Goal: Submit feedback/report problem: Submit feedback/report problem

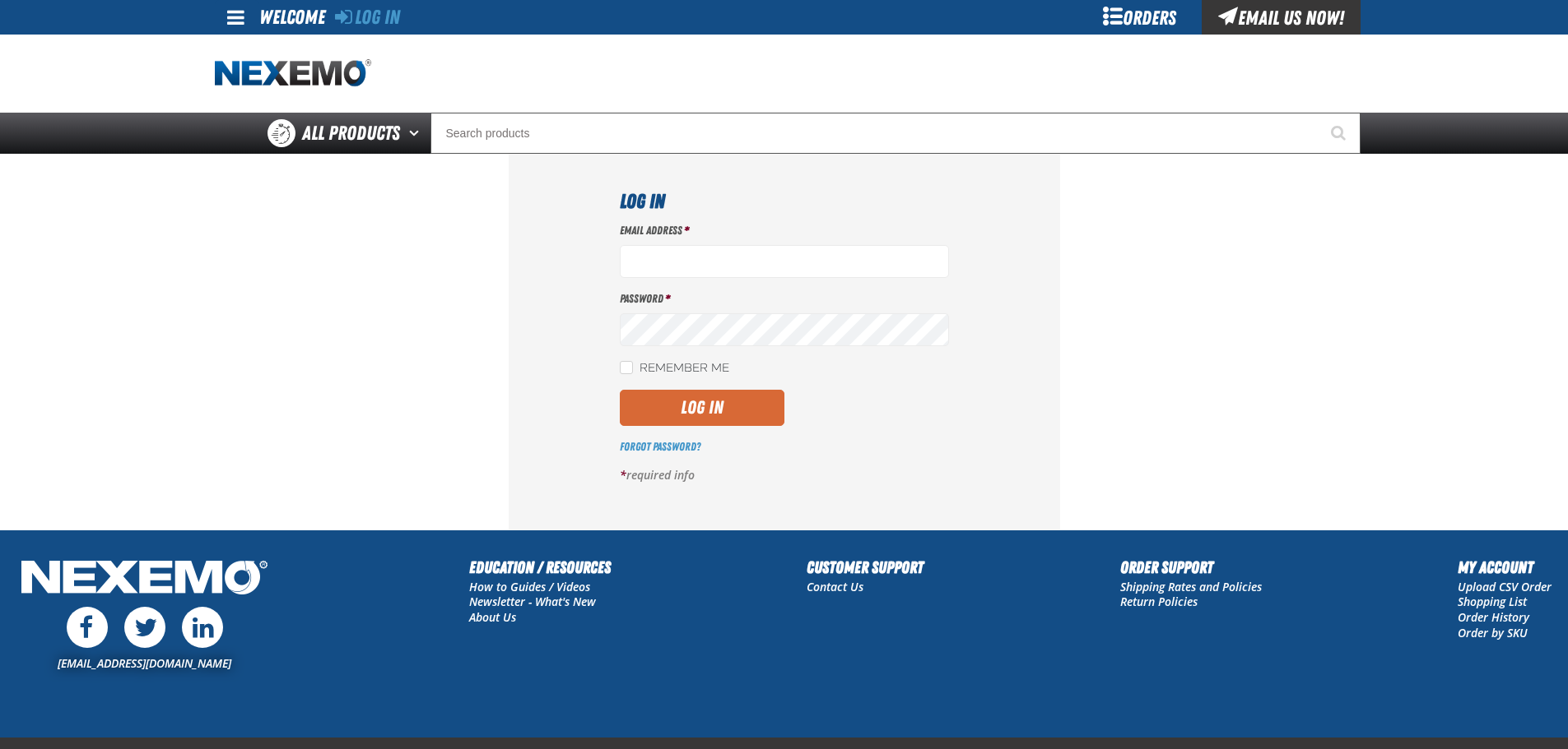
type input "[EMAIL_ADDRESS][DOMAIN_NAME]"
click at [710, 405] on button "Log In" at bounding box center [702, 408] width 165 height 36
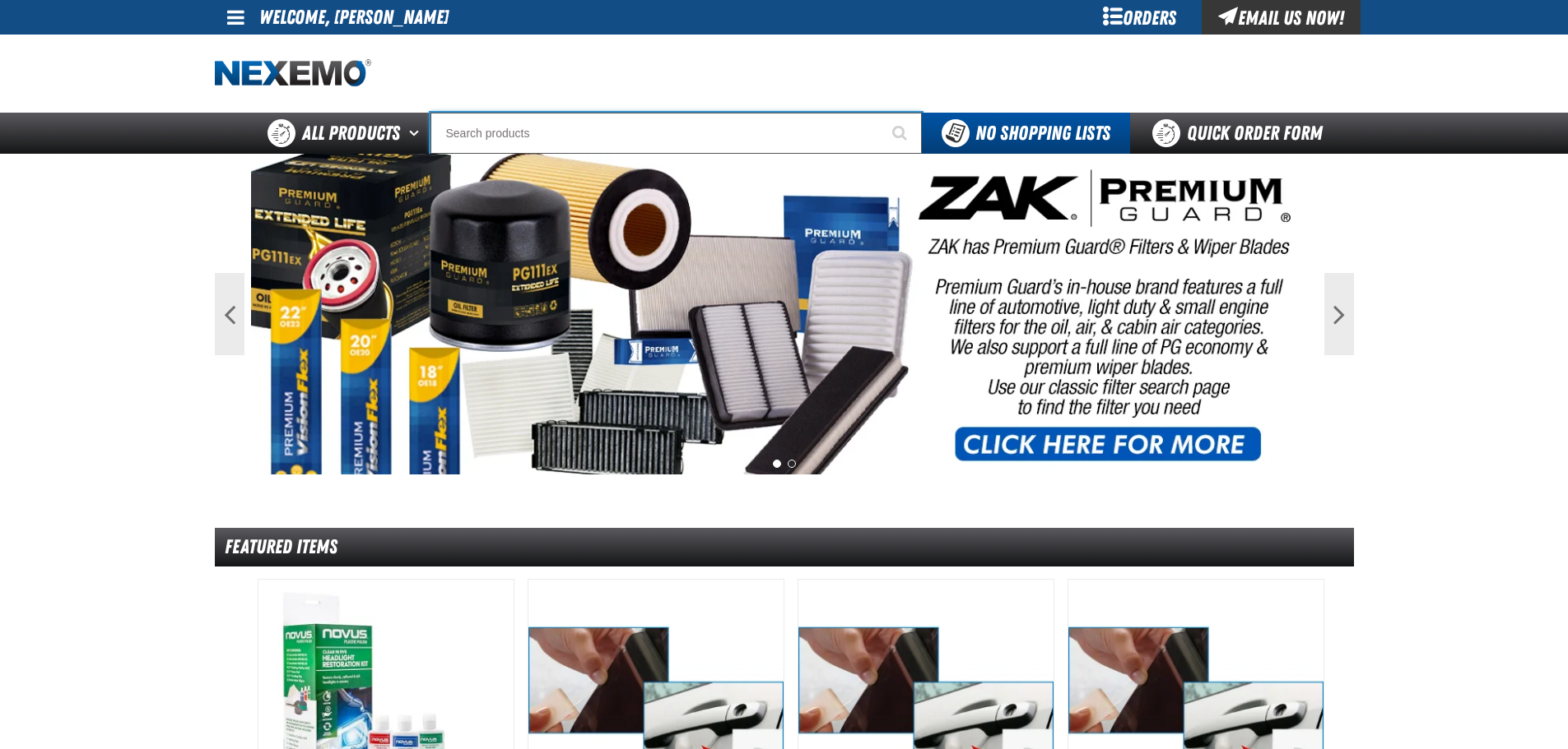
click at [724, 148] on input "Search" at bounding box center [677, 133] width 491 height 41
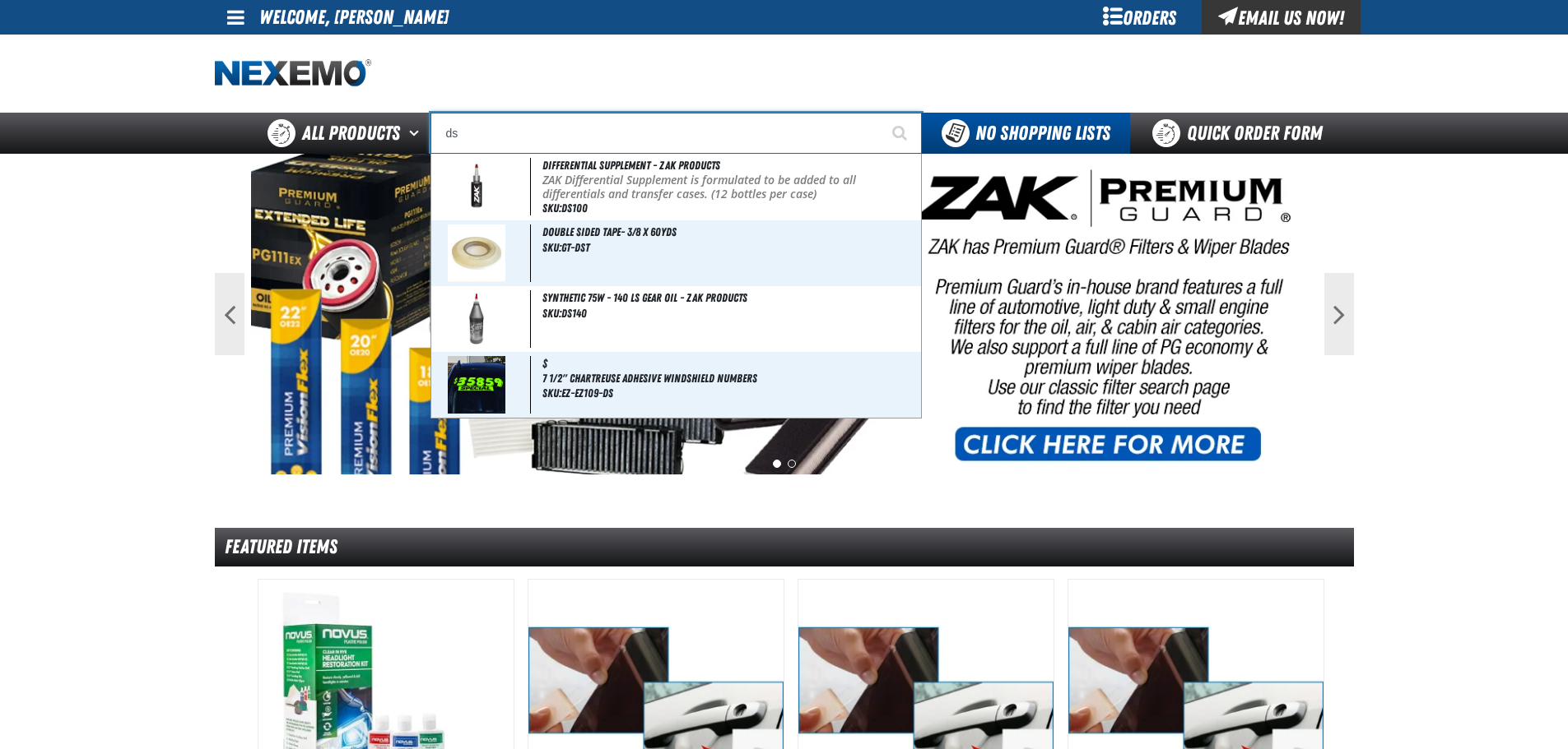
type input "d"
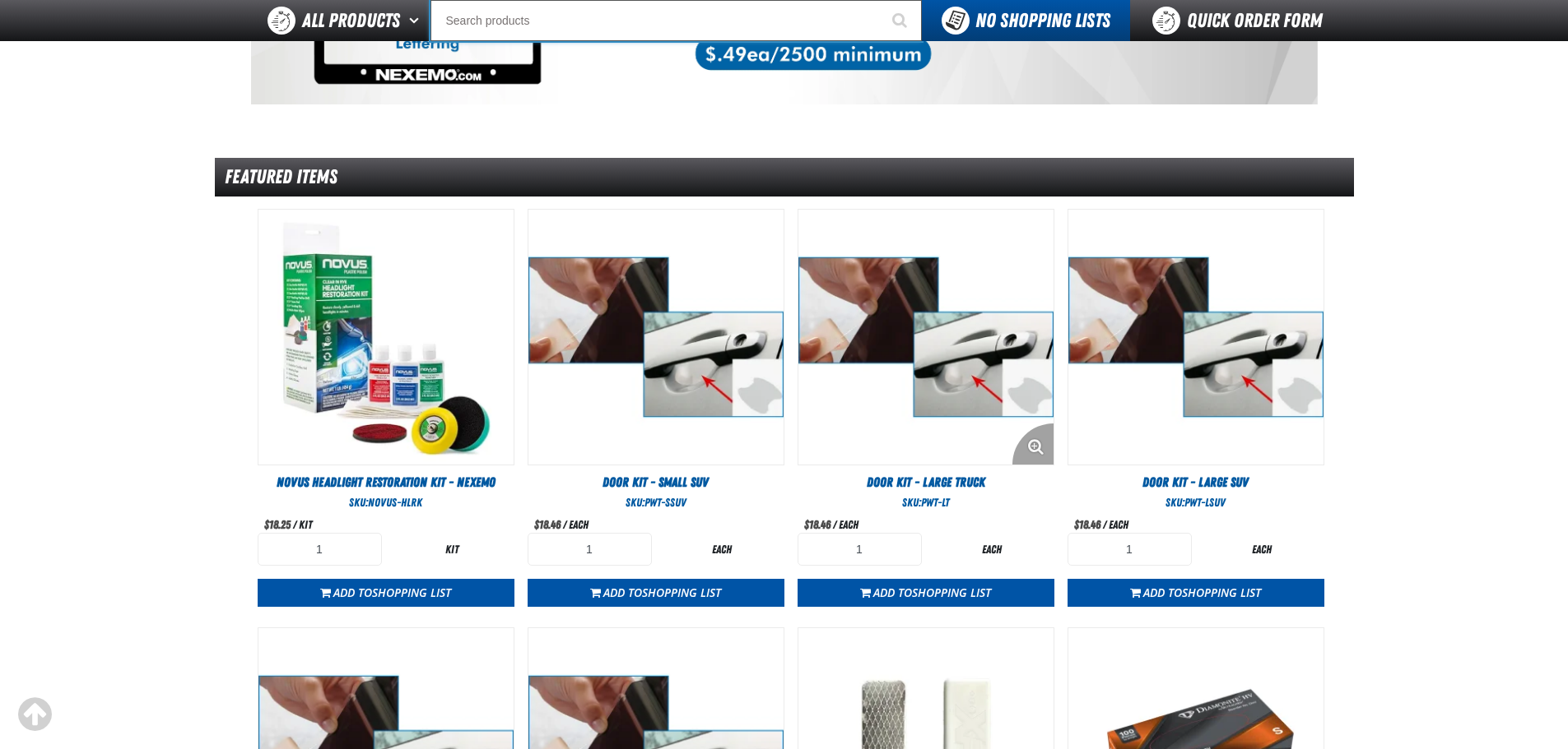
scroll to position [823, 0]
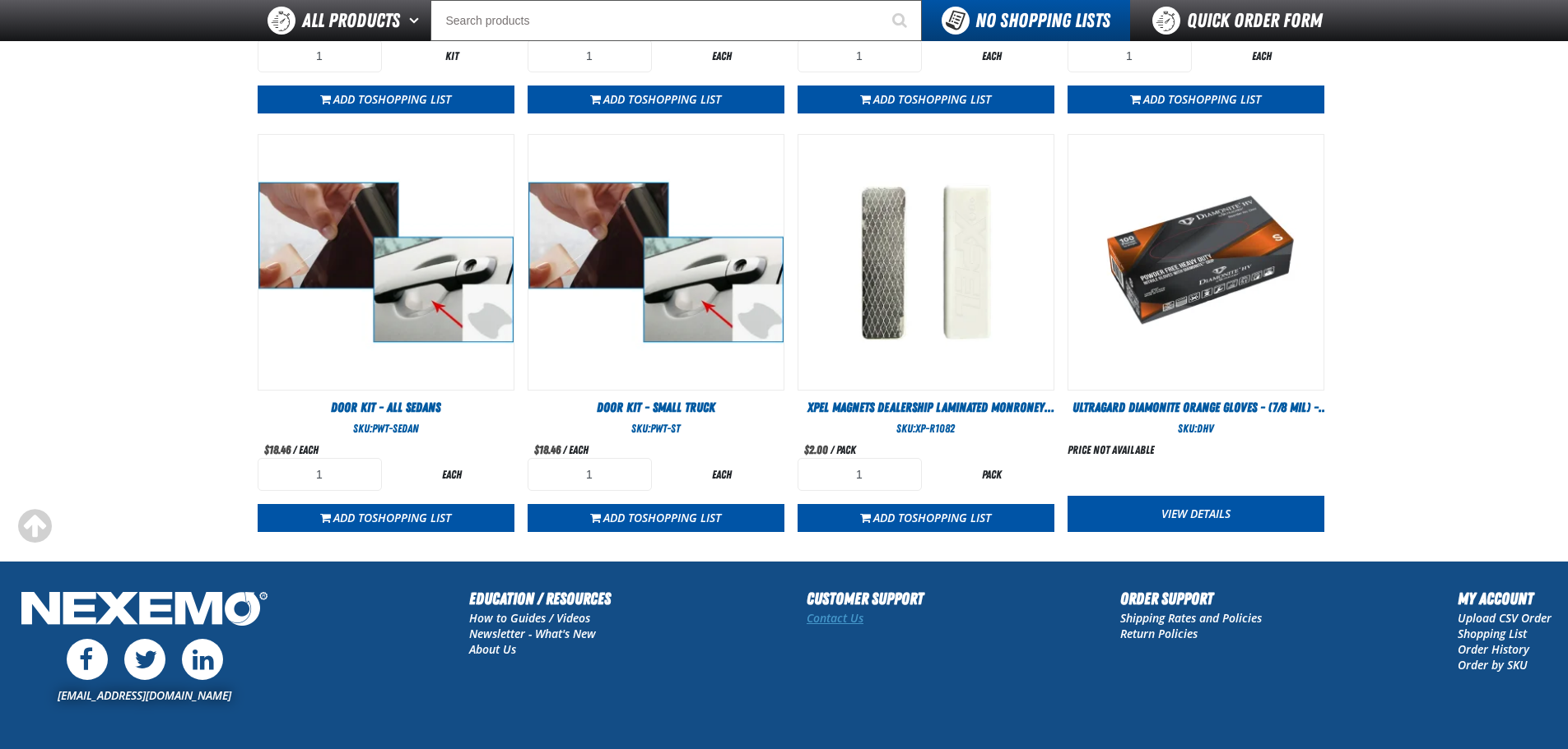
click at [847, 617] on link "Contact Us" at bounding box center [835, 618] width 57 height 16
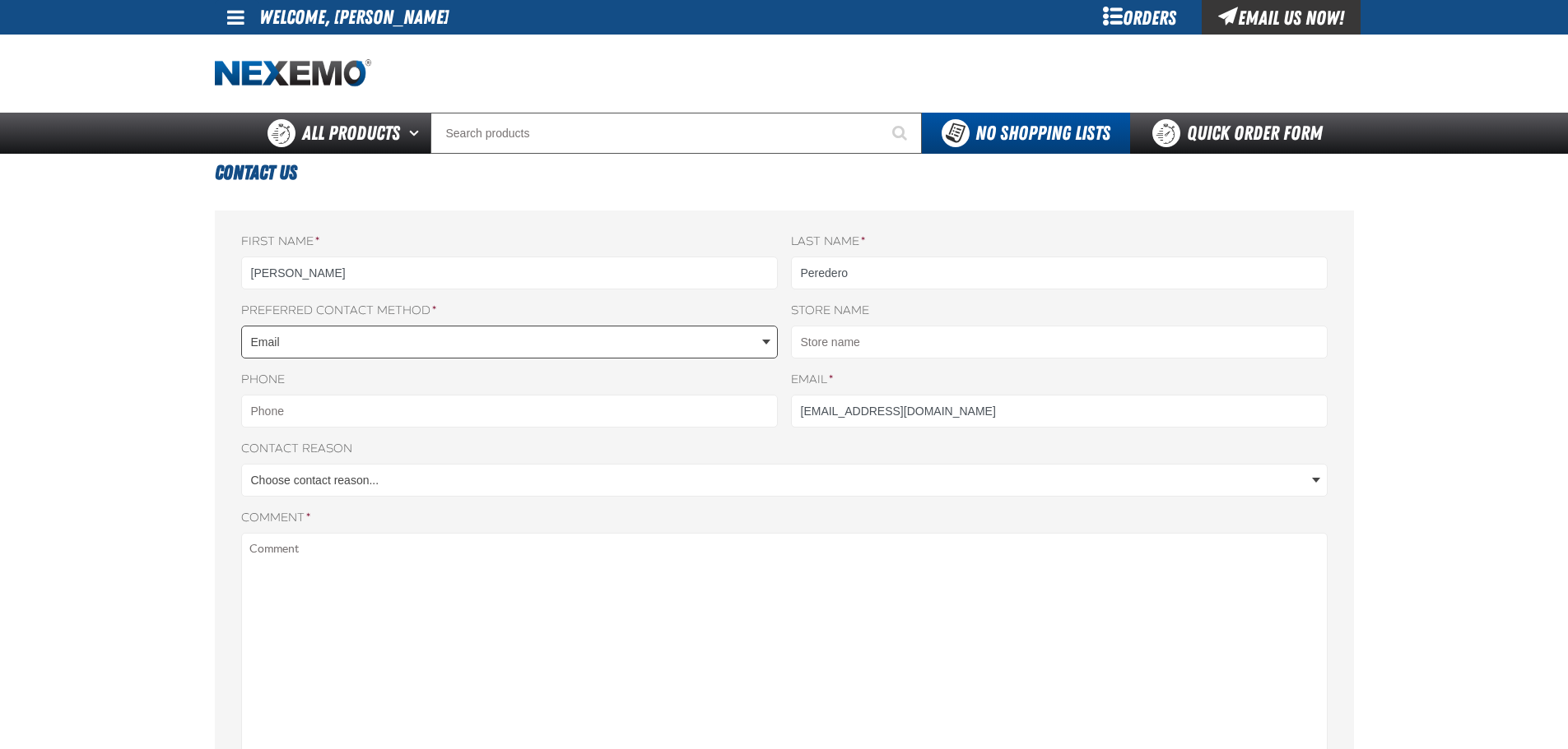
click at [648, 351] on body "Skip to Main Content Staging Site 5.1 Upgrade Site My Account My Account Suppor…" at bounding box center [784, 695] width 1568 height 1390
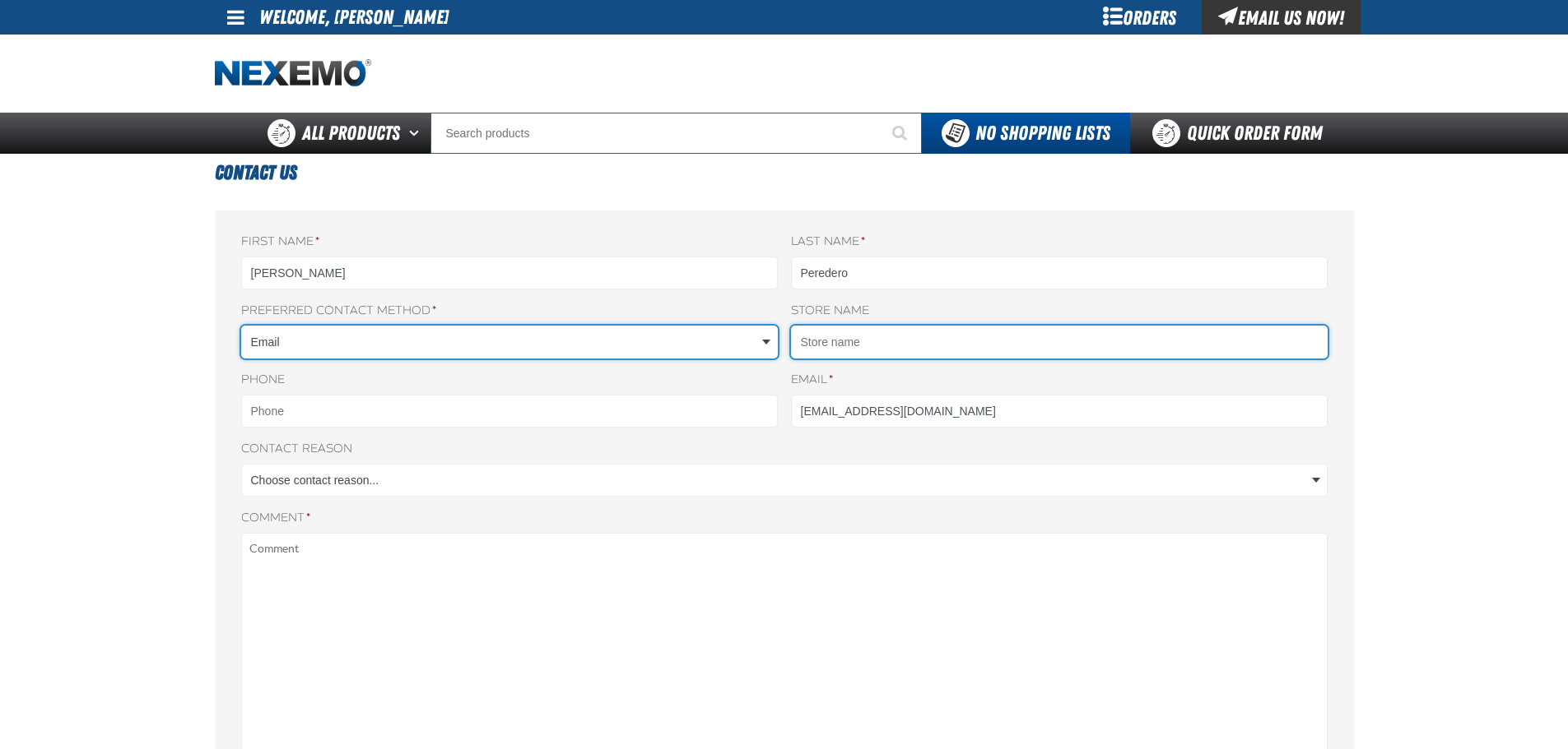
click at [858, 343] on input "Store name" at bounding box center [1059, 342] width 536 height 33
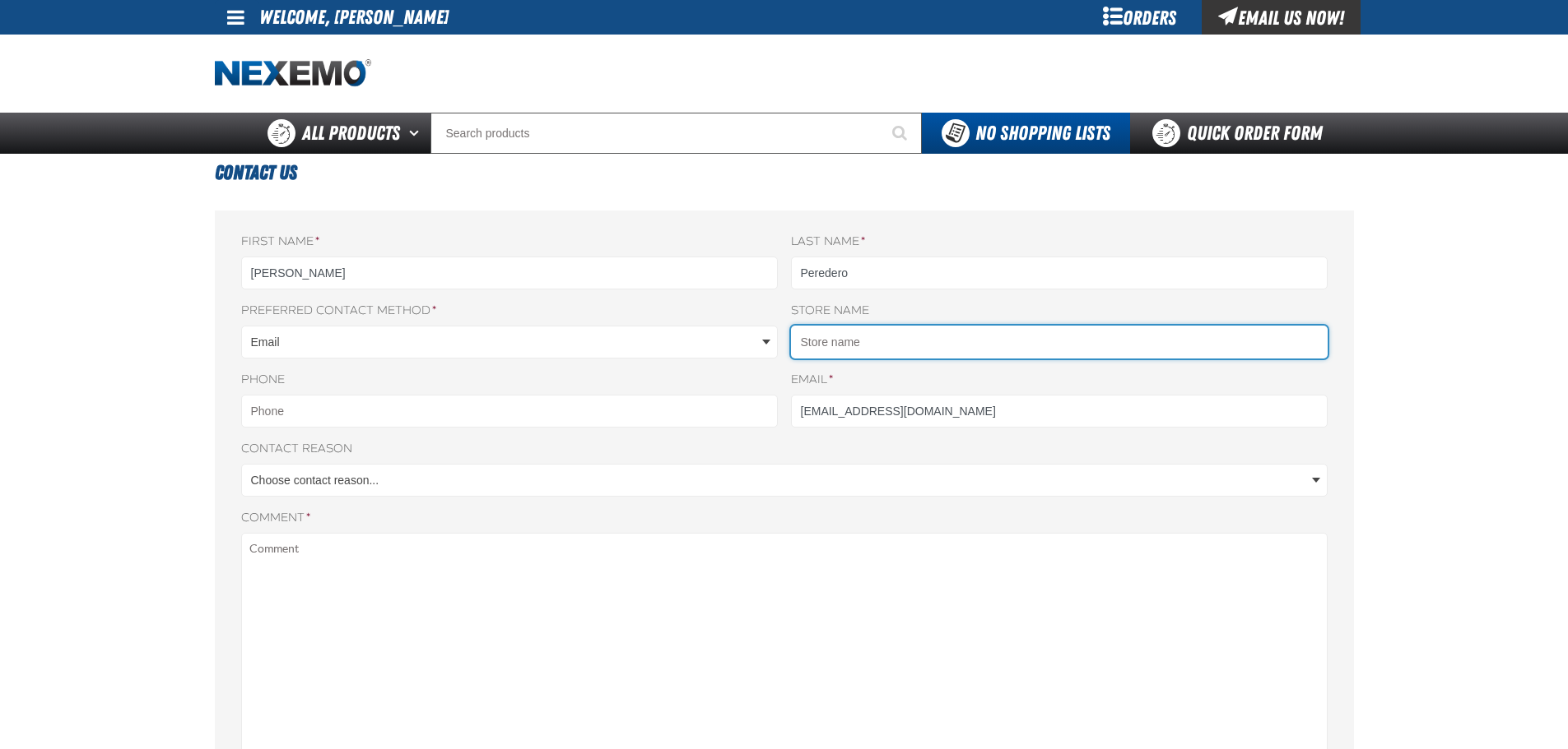
type input "JOE MYERS FORD"
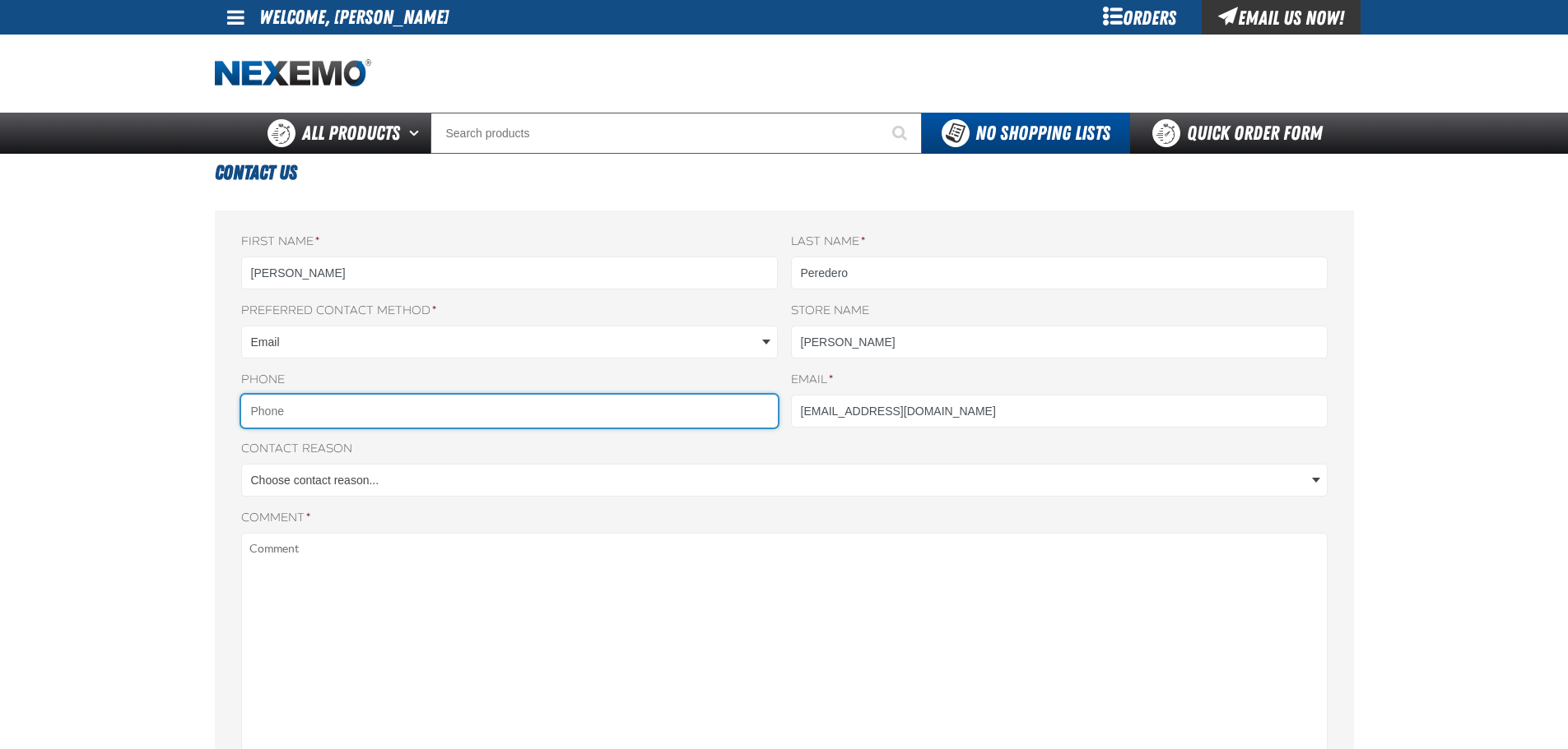
click at [719, 410] on input "Phone" at bounding box center [510, 411] width 536 height 33
type input "7134825000"
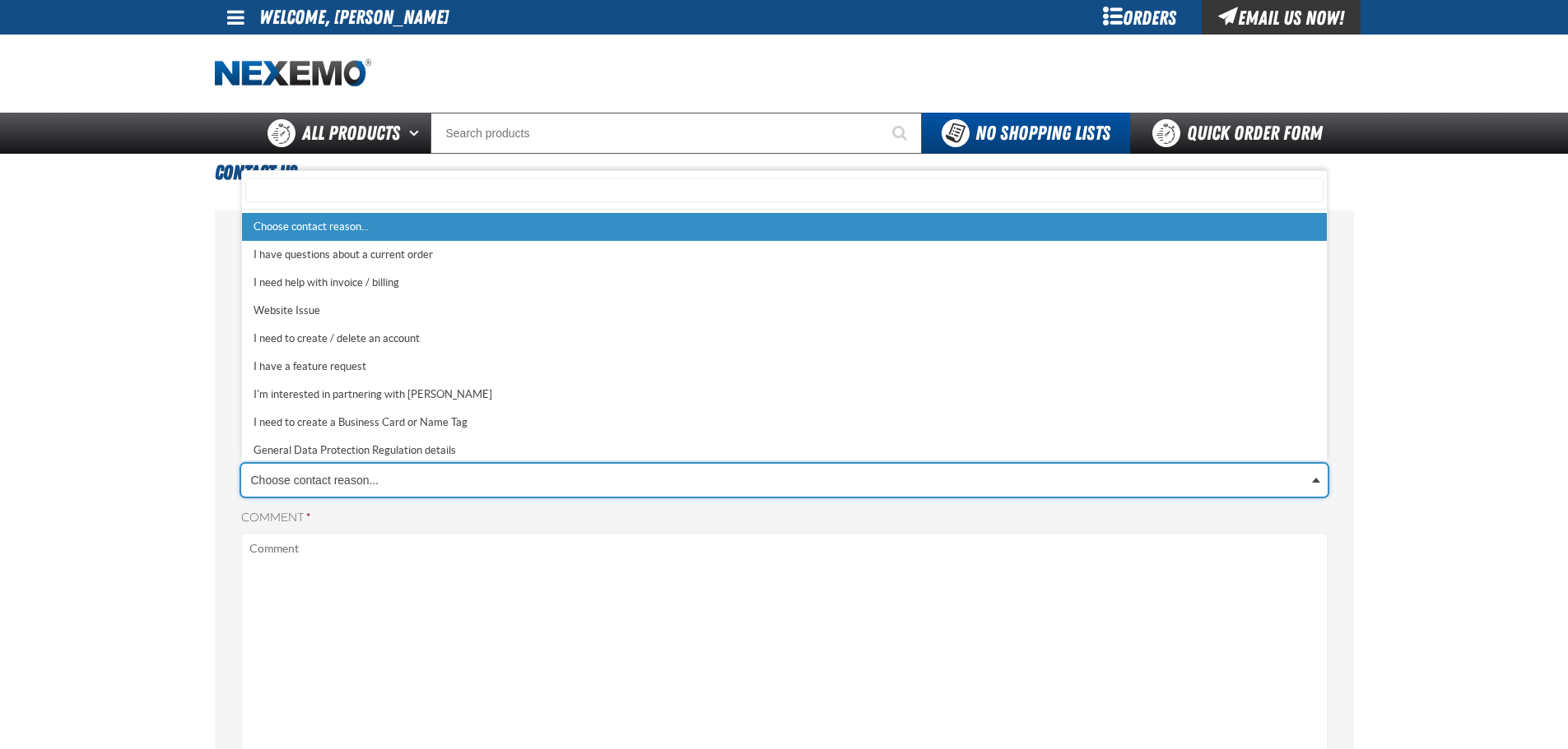
click at [395, 481] on body "Skip to Main Content Staging Site 5.1 Upgrade Site My Account My Account Suppor…" at bounding box center [784, 695] width 1568 height 1390
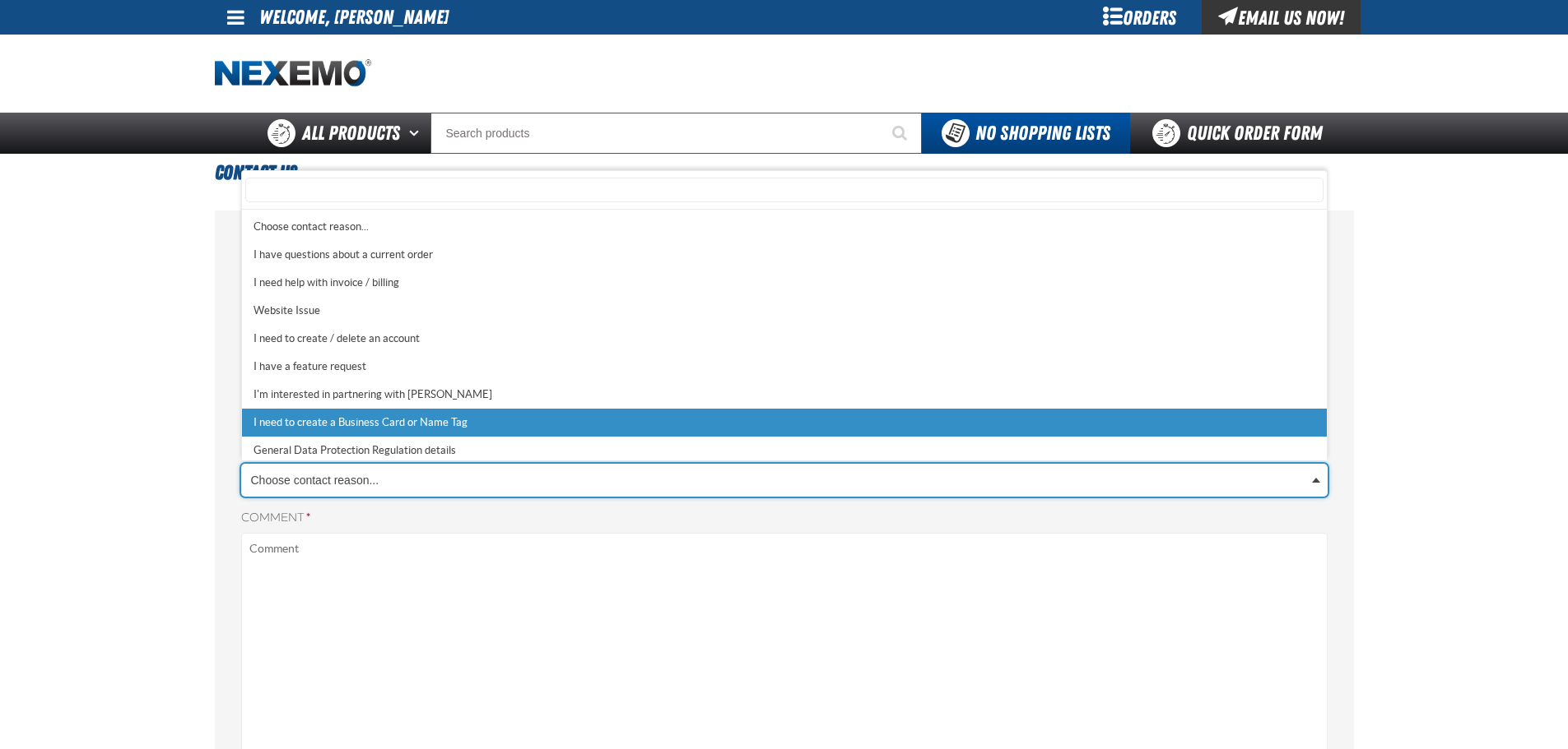
scroll to position [5, 0]
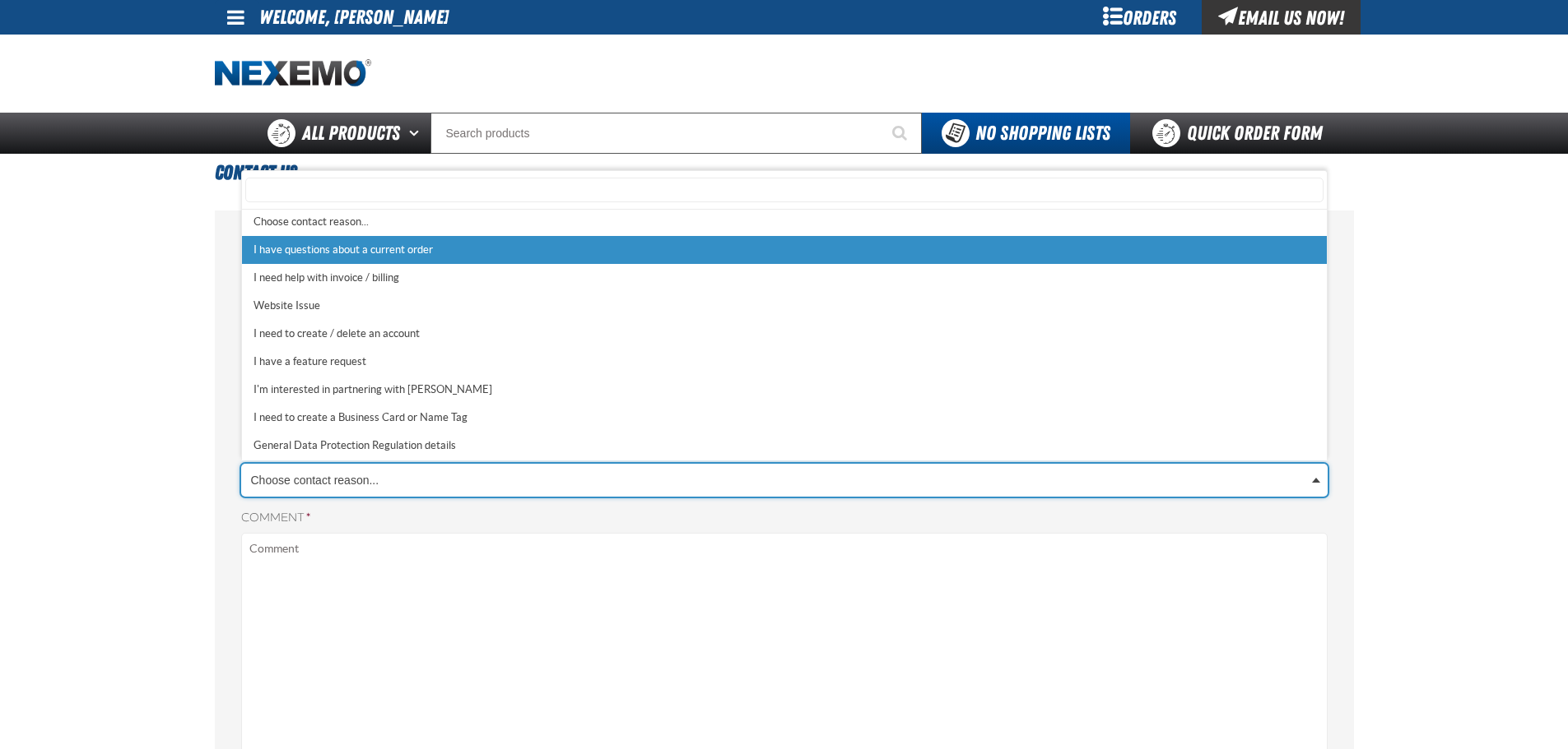
select select "1"
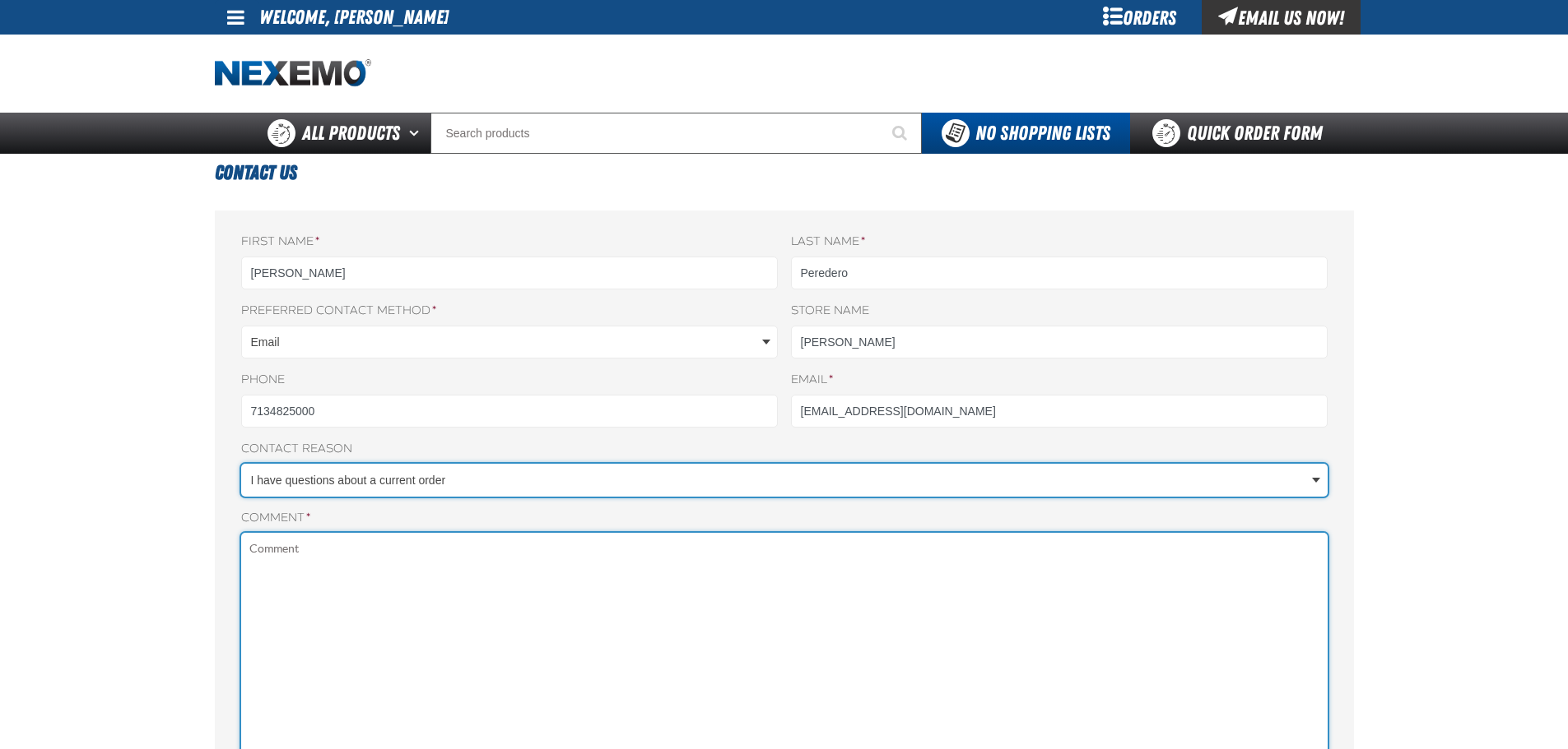
click at [473, 579] on textarea "Comment *" at bounding box center [785, 756] width 1087 height 446
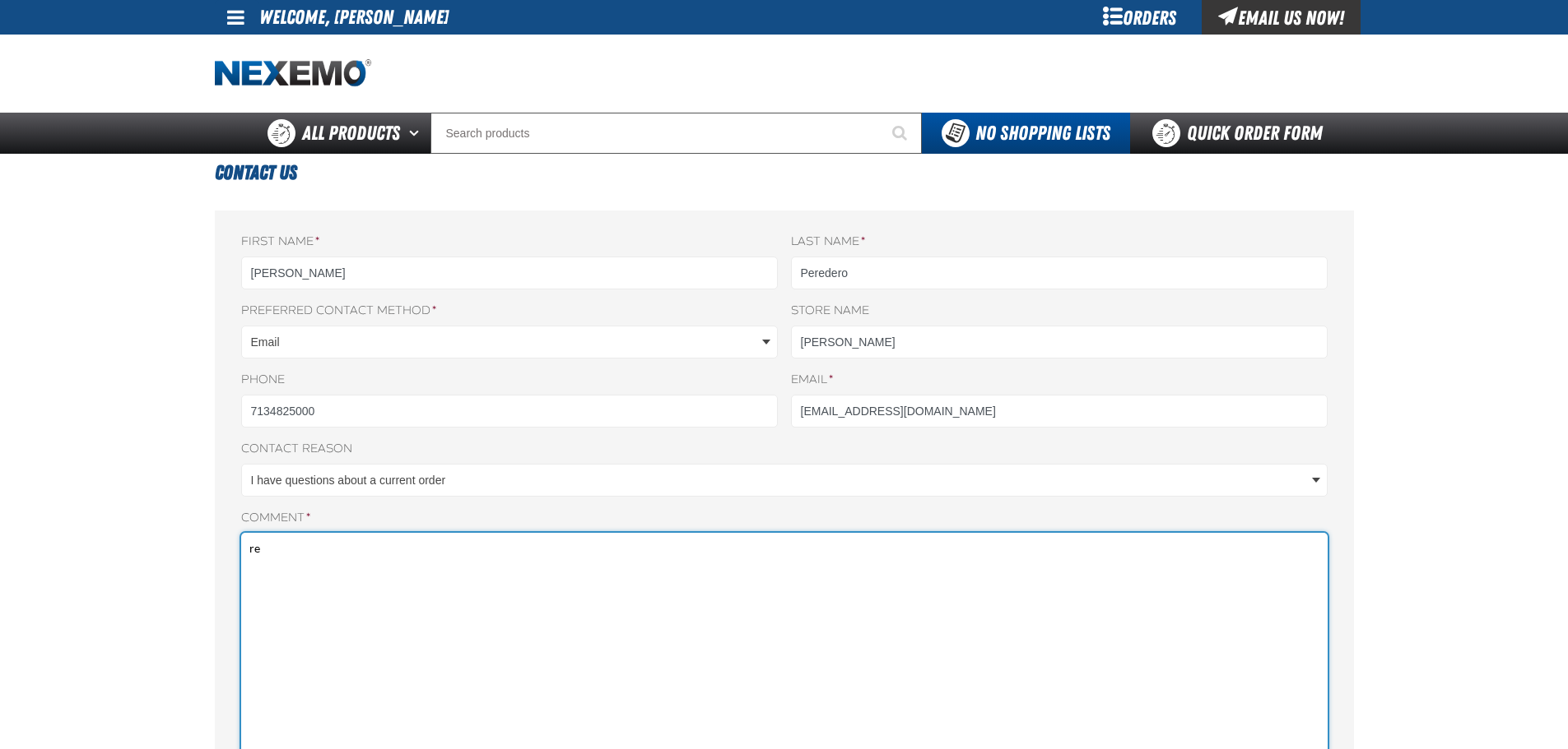
type textarea "r"
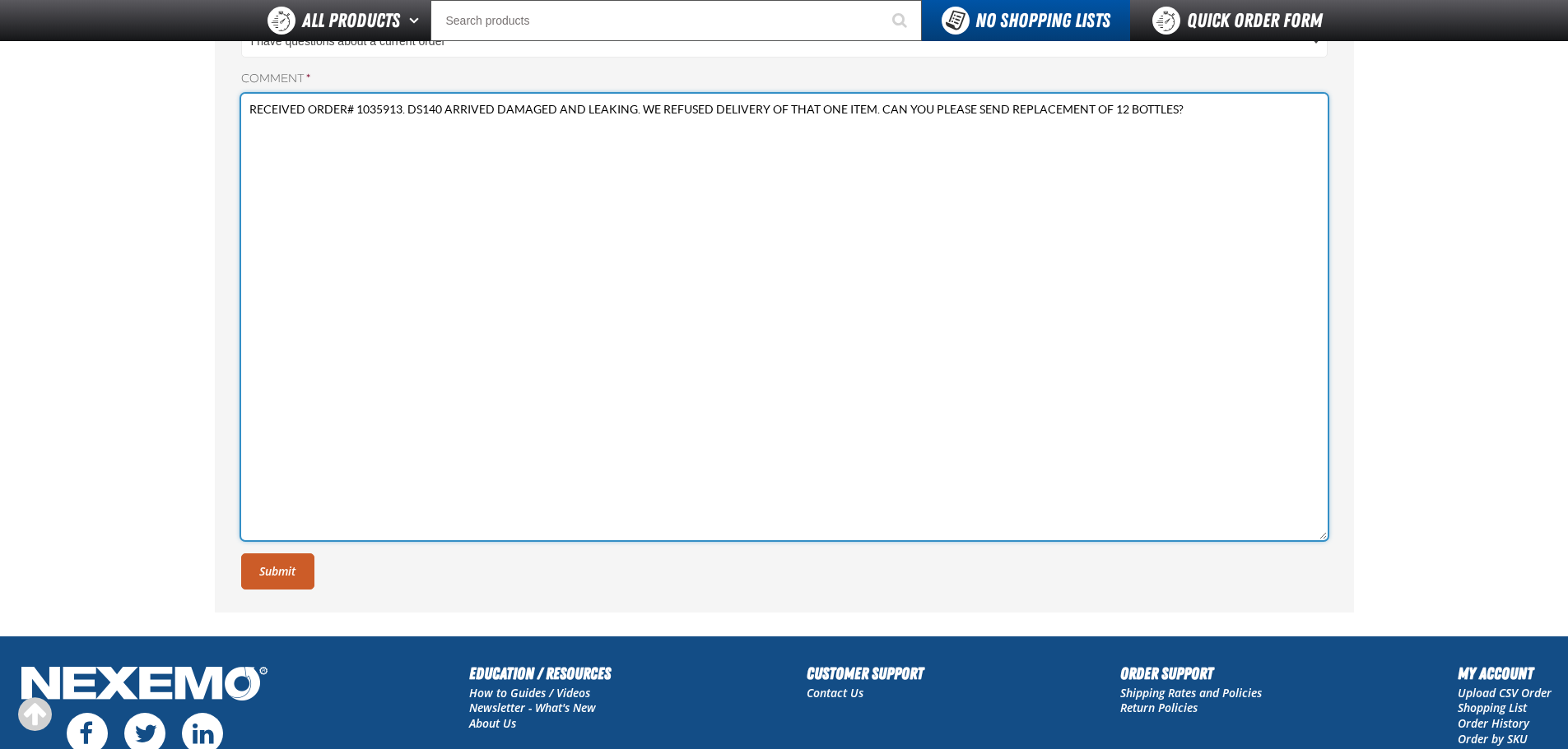
scroll to position [411, 0]
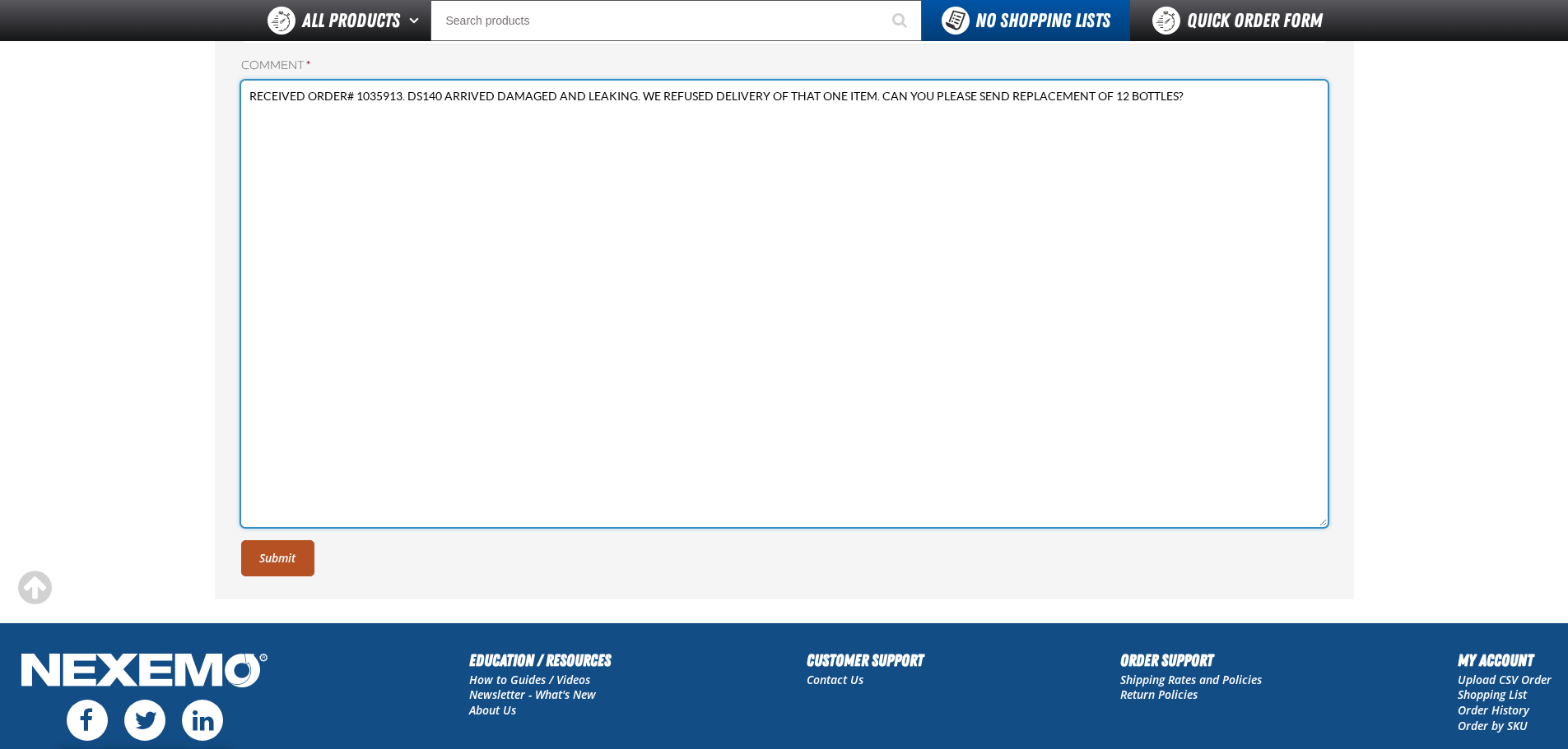
type textarea "RECEIVED ORDER# 1035913. DS140 ARRIVED DAMAGED AND LEAKING. WE REFUSED DELIVERY…"
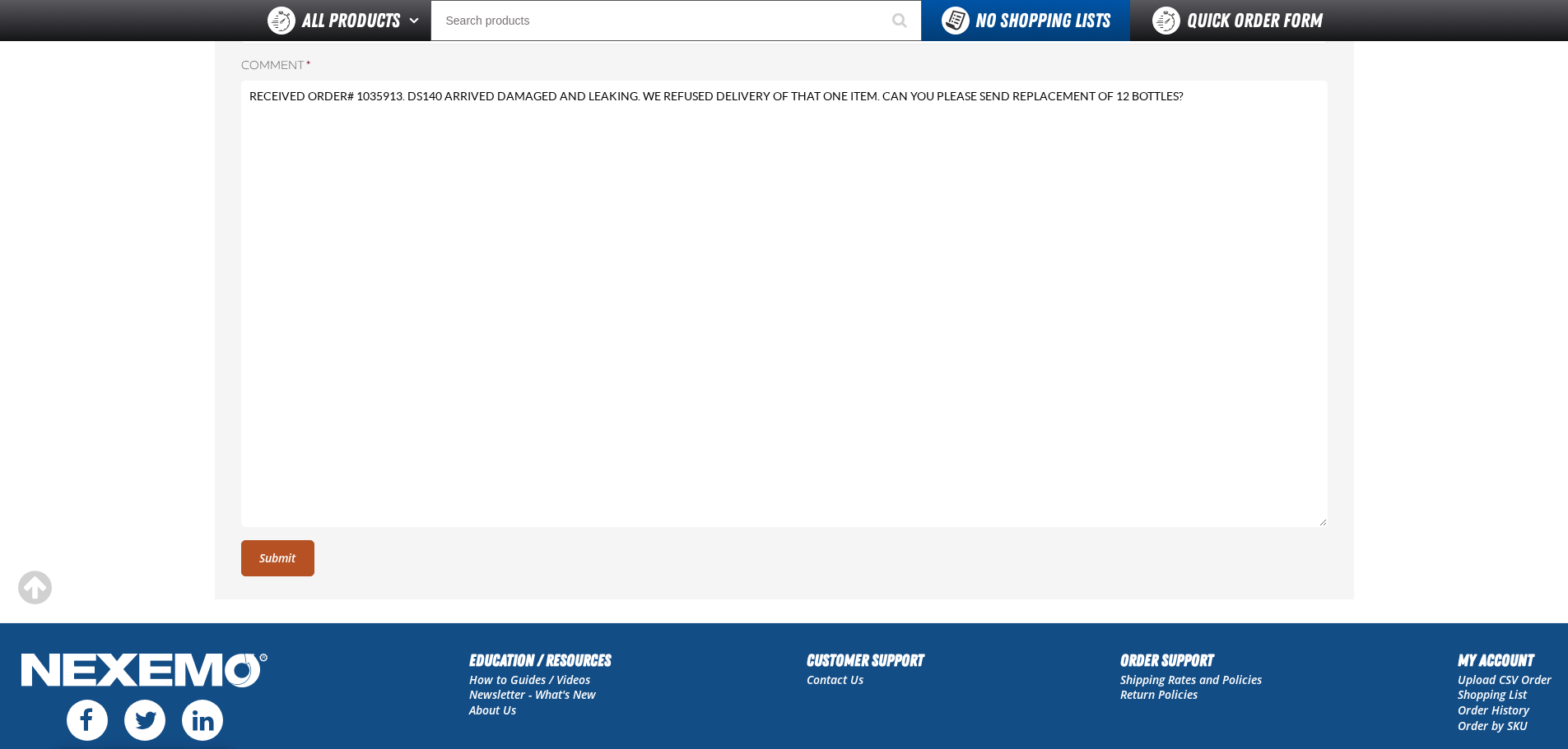
click at [306, 567] on button "Submit" at bounding box center [278, 558] width 73 height 36
